Goal: Task Accomplishment & Management: Manage account settings

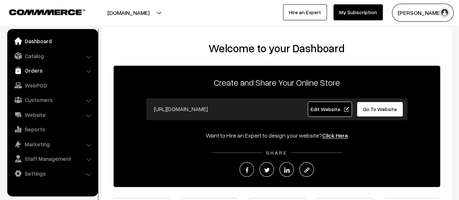
click at [36, 69] on link "Orders" at bounding box center [52, 70] width 86 height 13
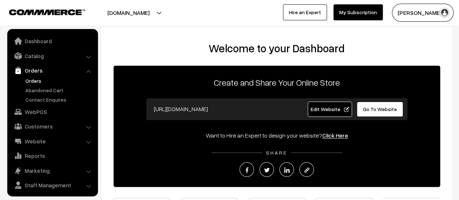
click at [32, 80] on link "Orders" at bounding box center [60, 81] width 72 height 8
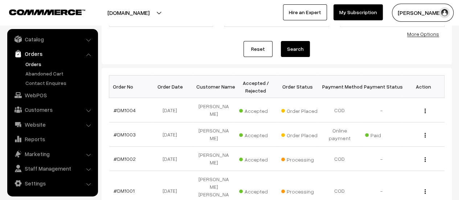
scroll to position [75, 0]
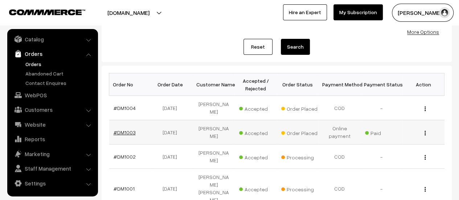
click at [123, 131] on link "#DM1003" at bounding box center [125, 132] width 22 height 6
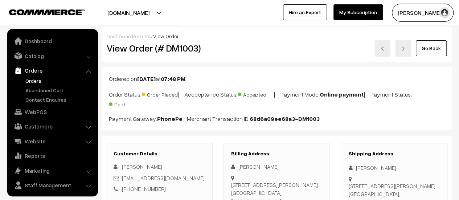
scroll to position [17, 0]
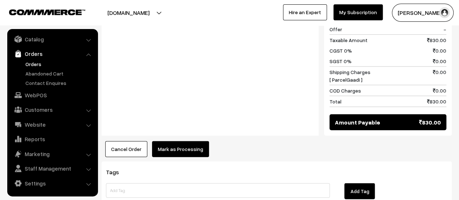
click at [182, 141] on button "Mark as Processing" at bounding box center [180, 149] width 57 height 16
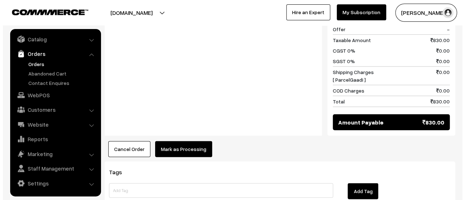
scroll to position [866, 0]
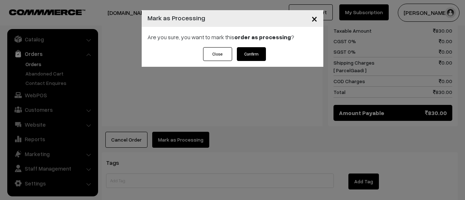
click at [253, 59] on button "Confirm" at bounding box center [251, 54] width 29 height 14
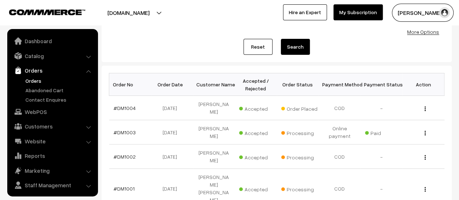
scroll to position [17, 0]
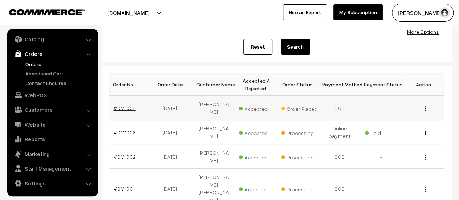
click at [130, 106] on link "#DM1004" at bounding box center [125, 108] width 22 height 6
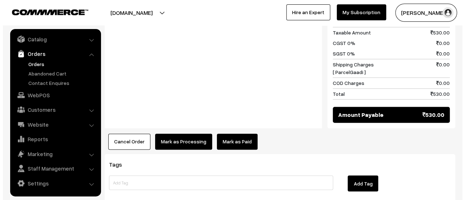
scroll to position [550, 0]
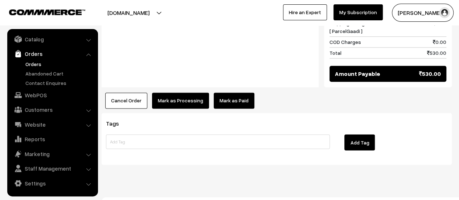
click at [184, 93] on button "Mark as Processing" at bounding box center [180, 101] width 57 height 16
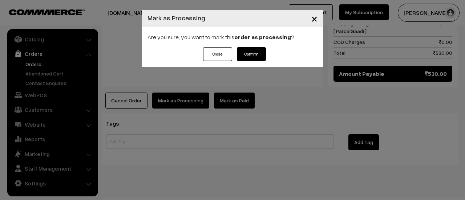
click at [250, 50] on button "Confirm" at bounding box center [251, 54] width 29 height 14
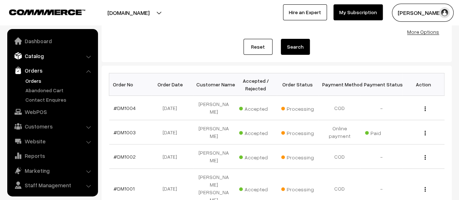
scroll to position [17, 0]
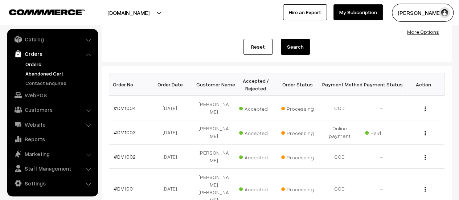
click at [38, 73] on link "Abandoned Cart" at bounding box center [60, 74] width 72 height 8
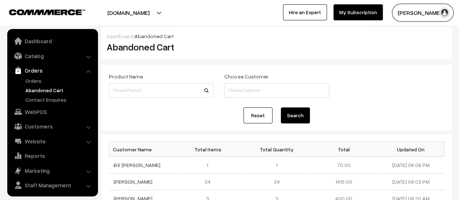
scroll to position [17, 0]
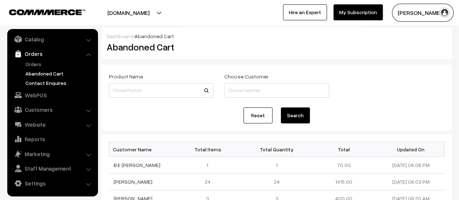
click at [41, 85] on link "Contact Enquires" at bounding box center [60, 83] width 72 height 8
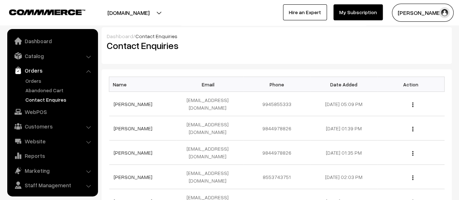
scroll to position [17, 0]
